Goal: Task Accomplishment & Management: Manage account settings

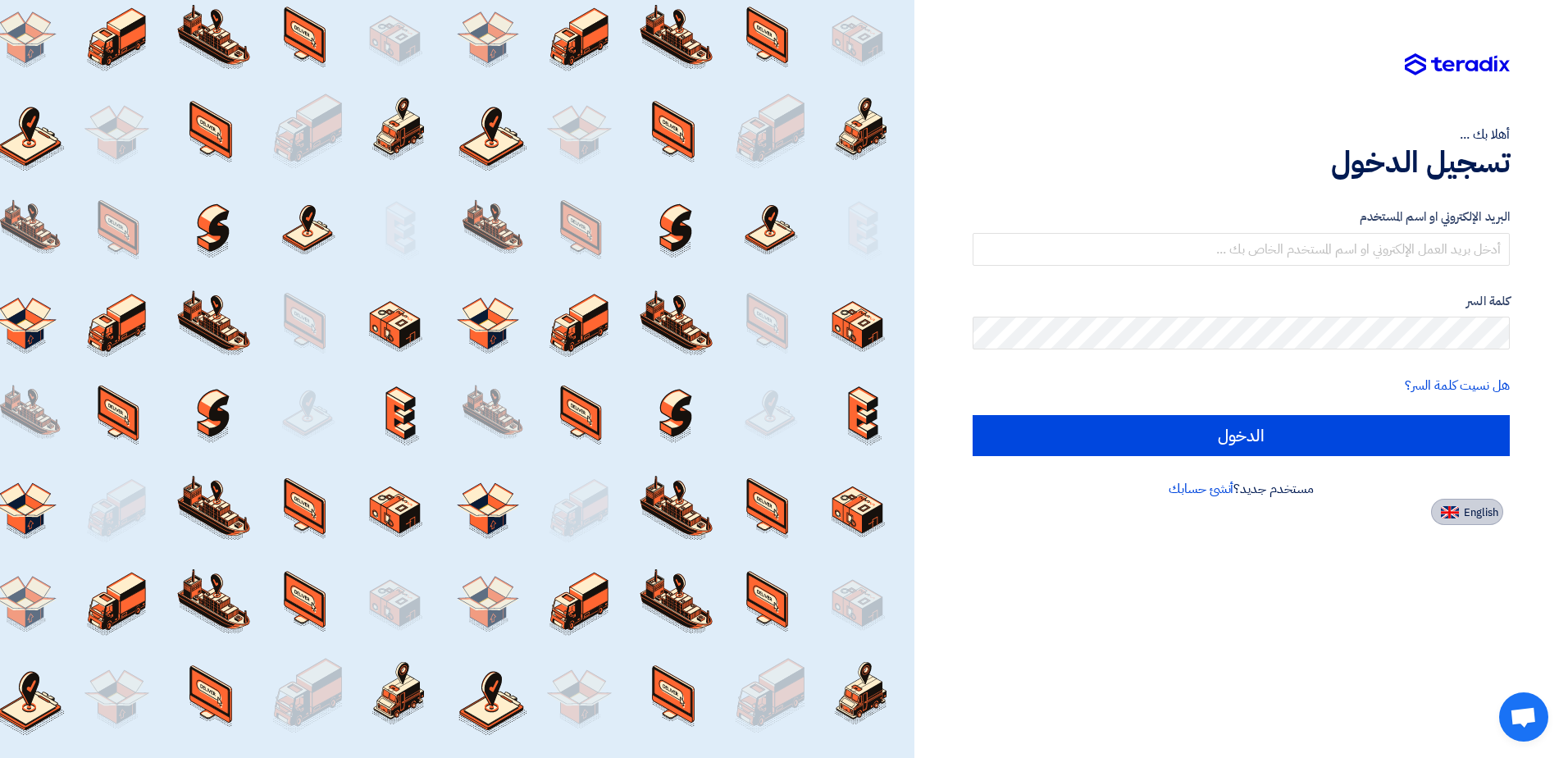
click at [1476, 515] on span "English" at bounding box center [1481, 513] width 35 height 11
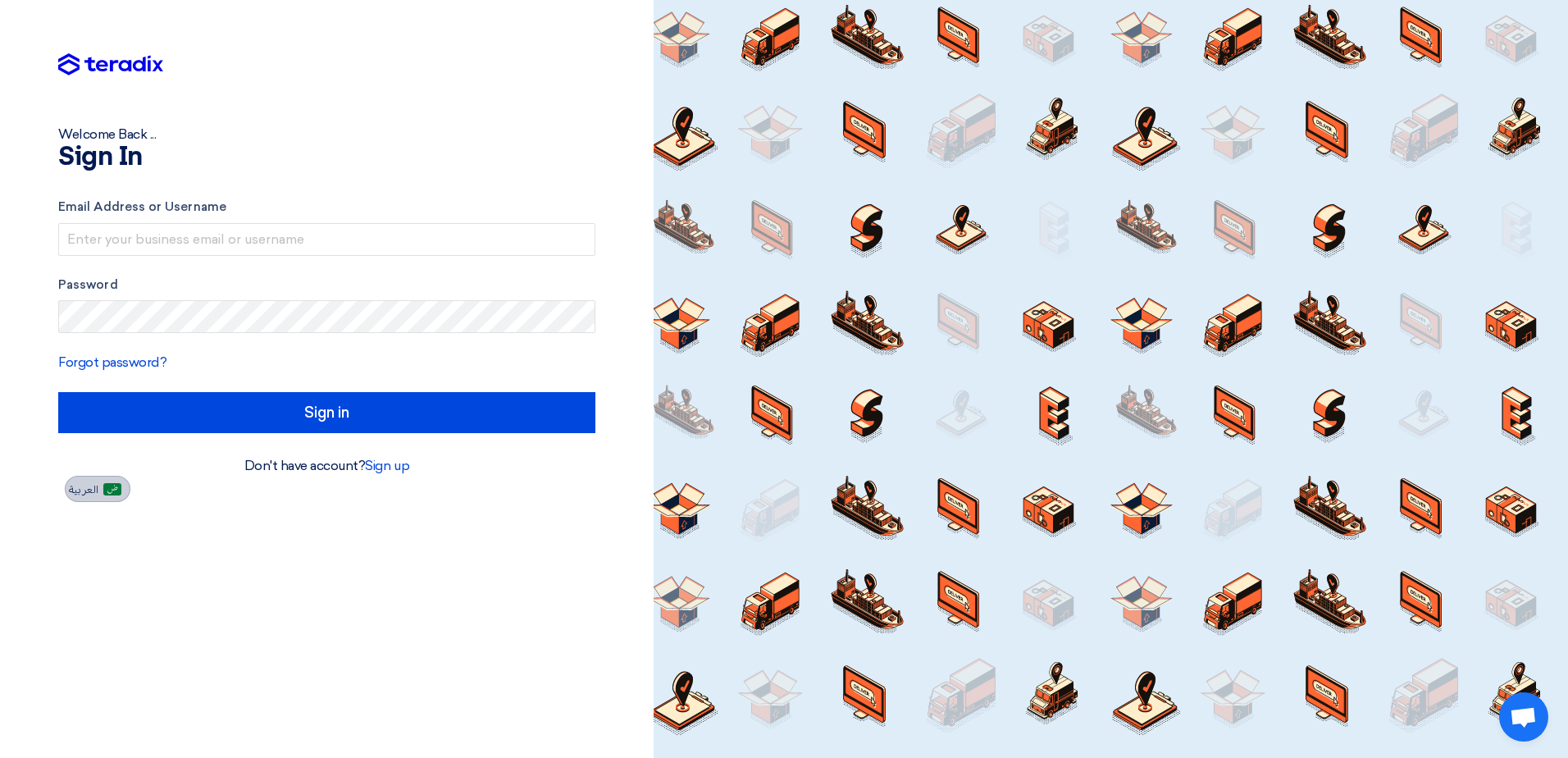
type input "Sign in"
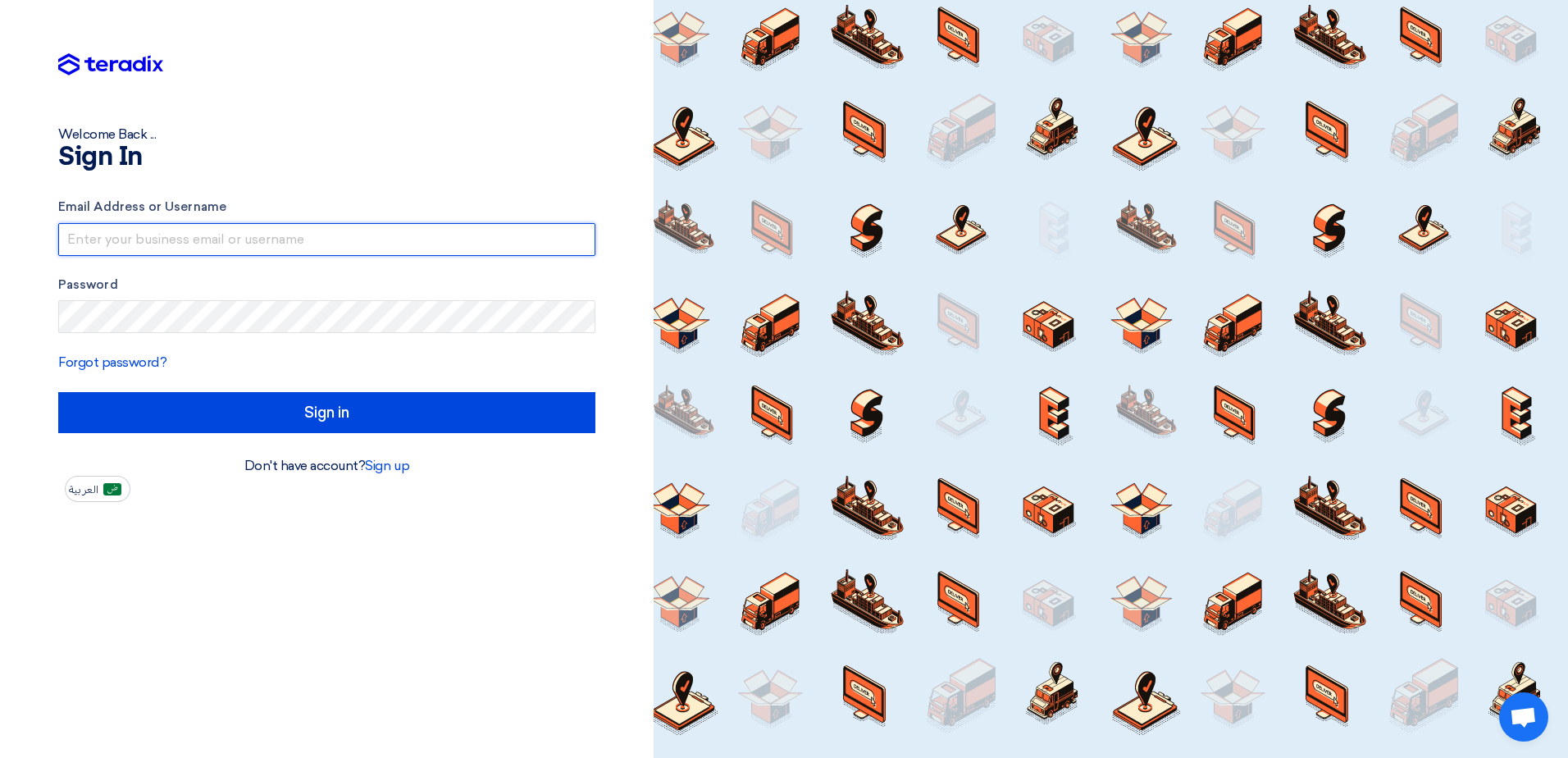
click at [240, 246] on input "text" at bounding box center [326, 239] width 537 height 33
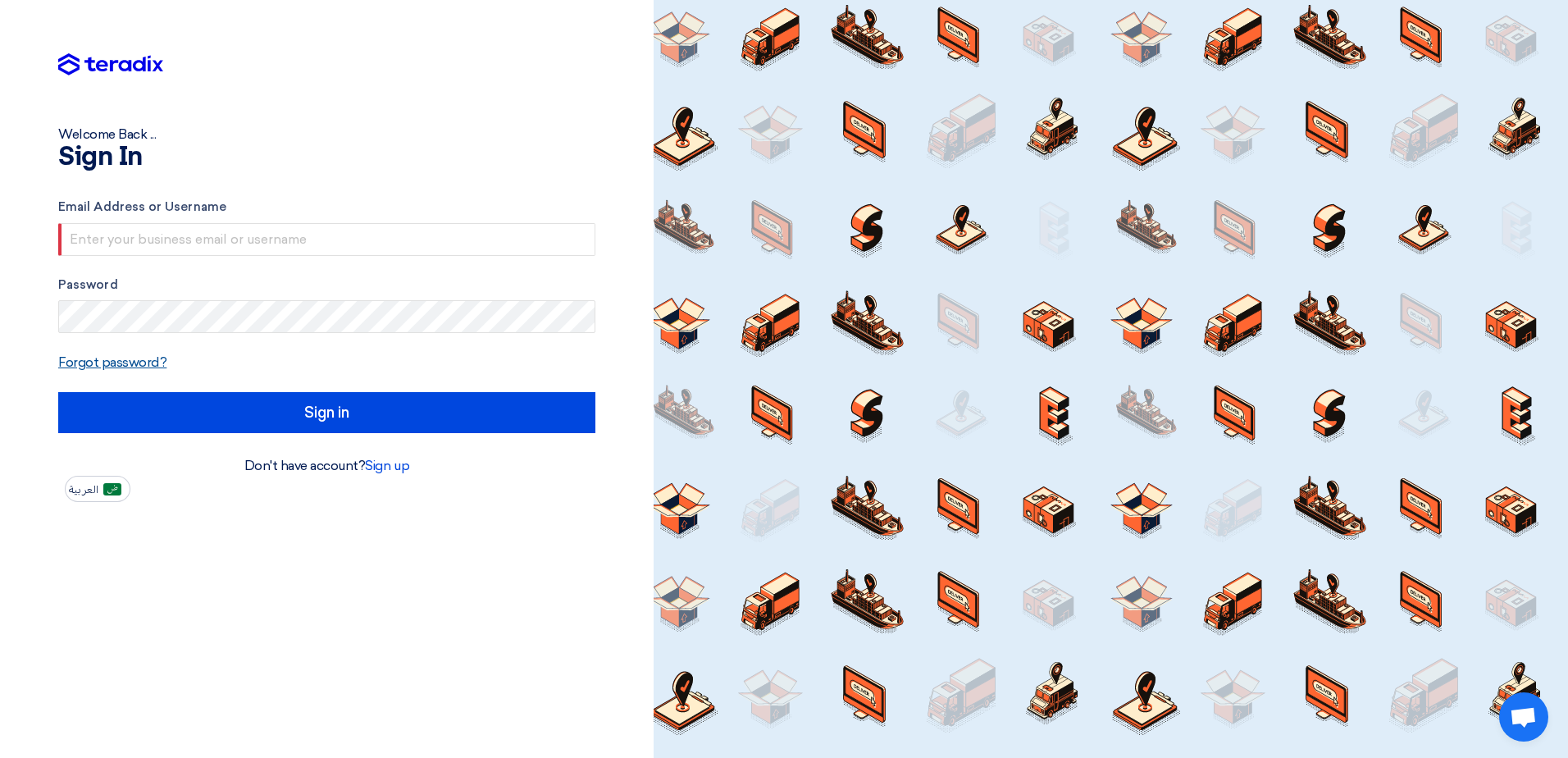
click at [130, 365] on link "Forgot password?" at bounding box center [112, 362] width 109 height 16
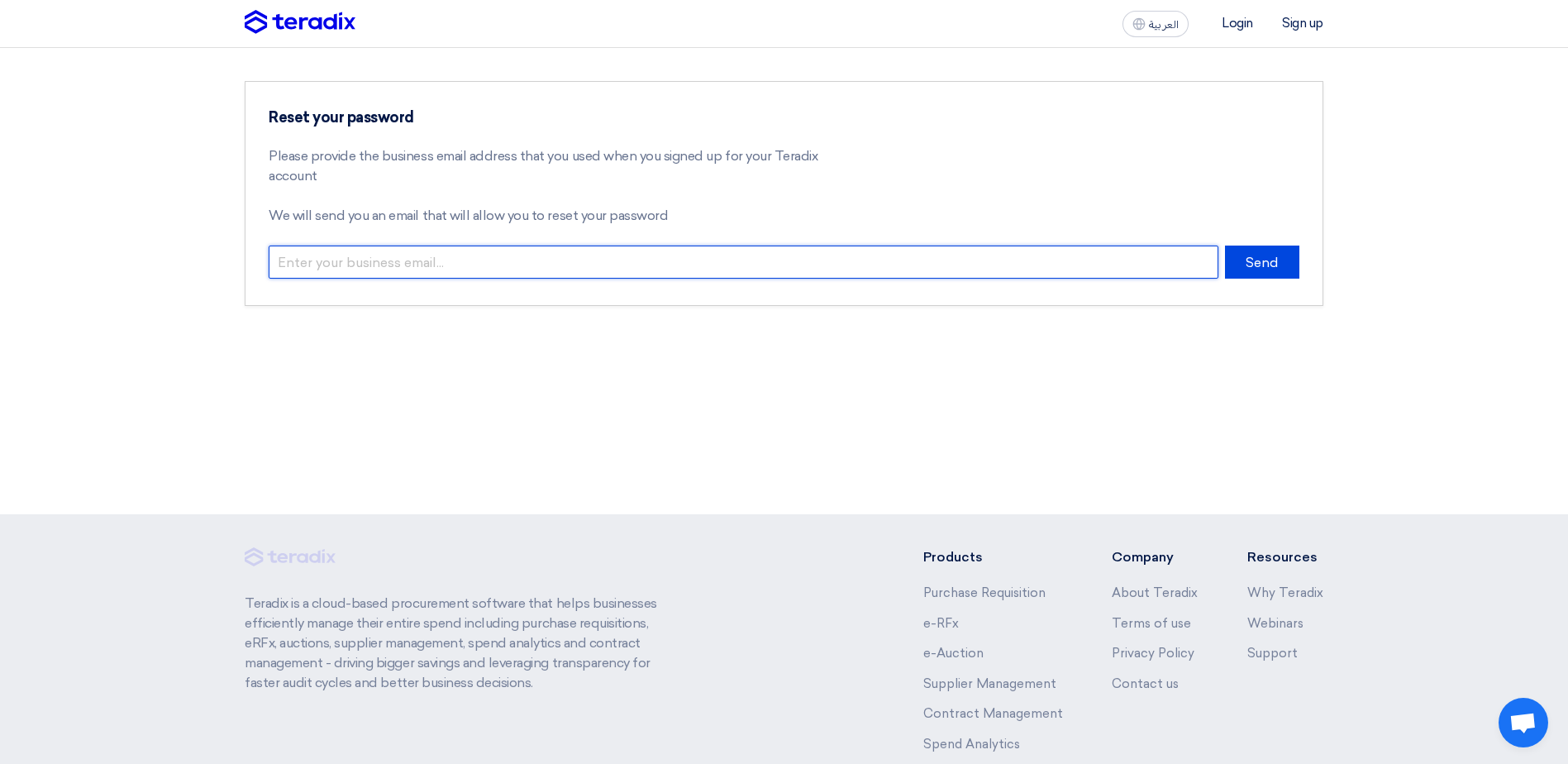
click at [397, 262] on input "email" at bounding box center [743, 262] width 950 height 33
type input "[EMAIL_ADDRESS][DOMAIN_NAME]"
click at [1225, 246] on button "Send" at bounding box center [1262, 262] width 75 height 33
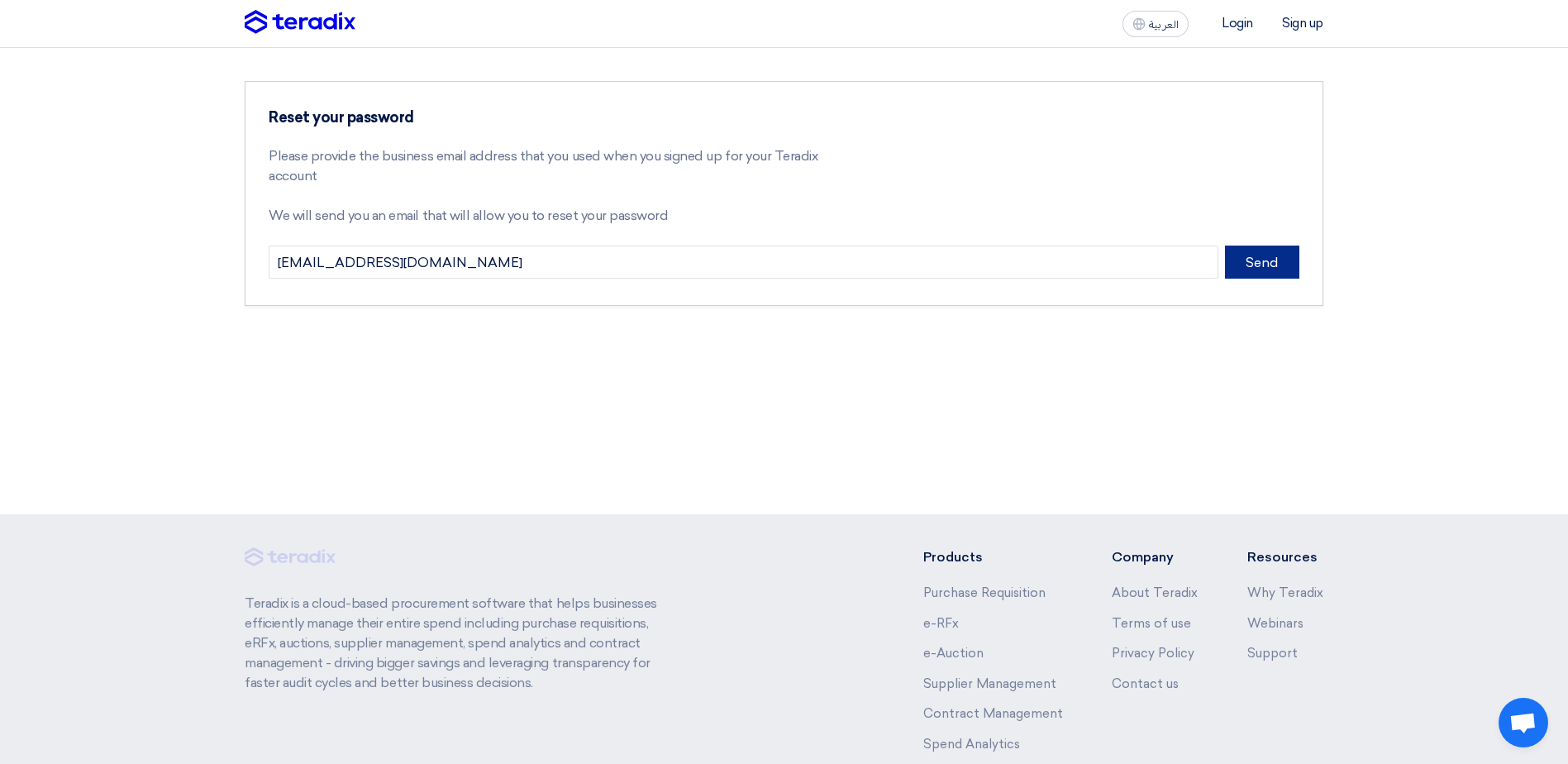
click at [1287, 268] on button "Send" at bounding box center [1262, 262] width 75 height 33
